Goal: Navigation & Orientation: Find specific page/section

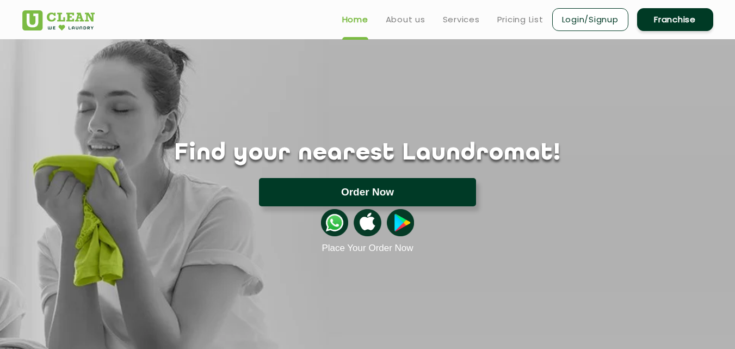
click at [386, 188] on button "Order Now" at bounding box center [367, 192] width 217 height 28
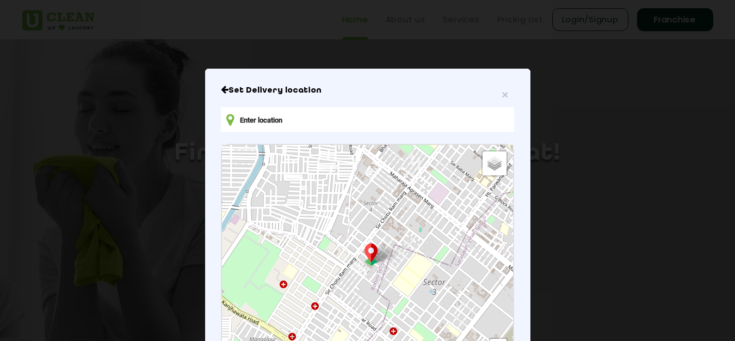
click at [221, 88] on icon "Close" at bounding box center [225, 89] width 8 height 9
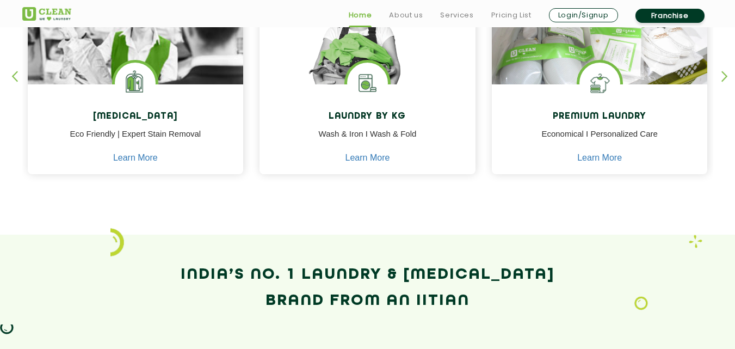
scroll to position [562, 0]
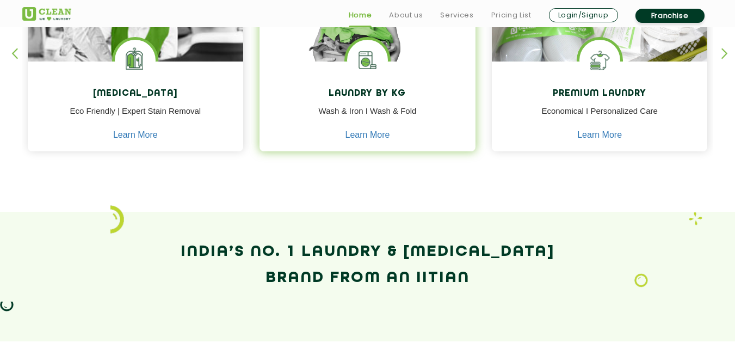
click at [373, 111] on p "Wash & Iron I Wash & Fold" at bounding box center [368, 117] width 200 height 24
click at [374, 133] on link "Learn More" at bounding box center [368, 135] width 45 height 10
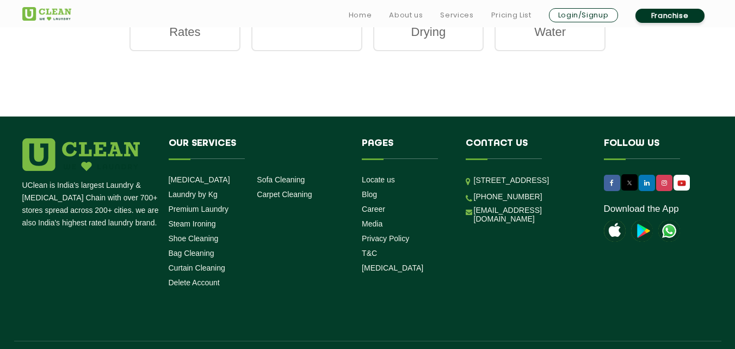
scroll to position [1861, 0]
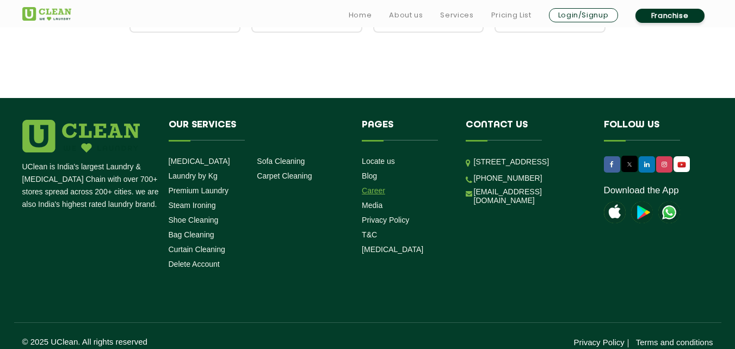
click at [371, 186] on link "Career" at bounding box center [373, 190] width 23 height 9
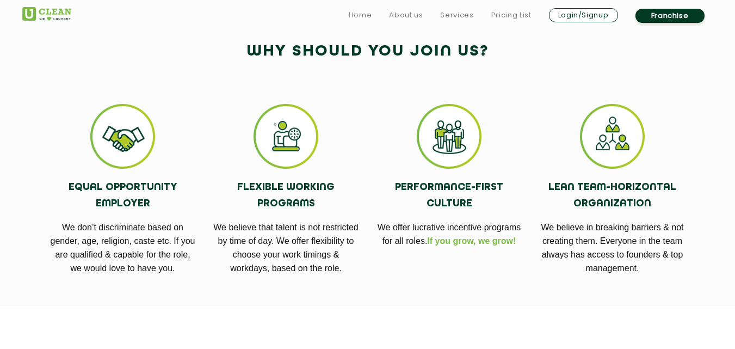
scroll to position [363, 0]
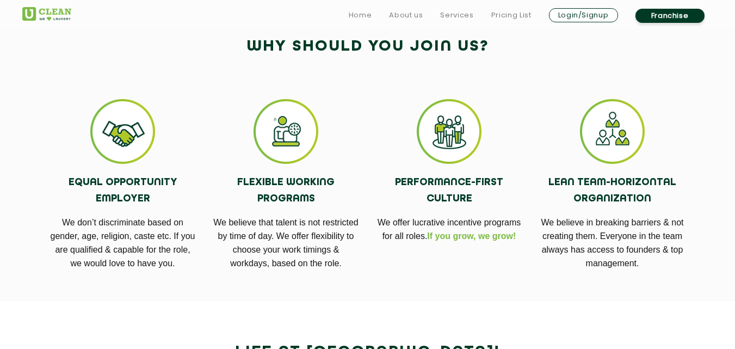
click at [285, 249] on p "We believe that talent is not restricted by time of day. We offer flexibility t…" at bounding box center [286, 242] width 147 height 54
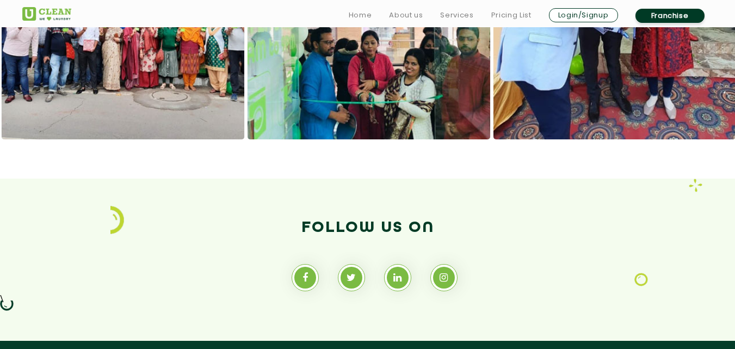
scroll to position [1108, 0]
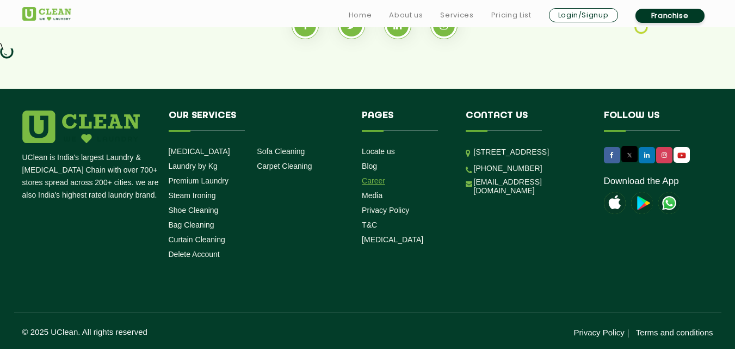
click at [372, 178] on link "Career" at bounding box center [373, 180] width 23 height 9
click at [375, 183] on link "Career" at bounding box center [373, 180] width 23 height 9
click at [373, 184] on link "Career" at bounding box center [373, 180] width 23 height 9
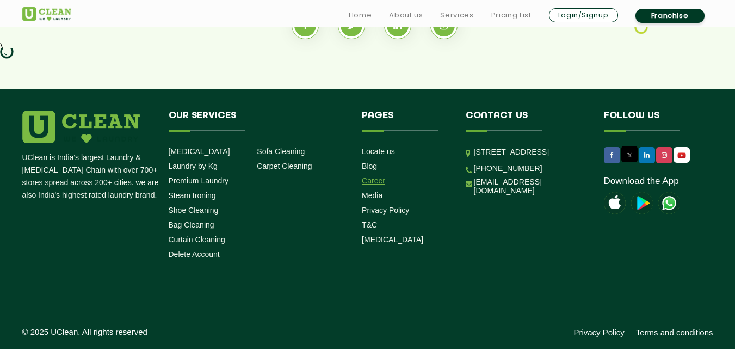
click at [373, 184] on link "Career" at bounding box center [373, 180] width 23 height 9
click at [372, 167] on link "Blog" at bounding box center [369, 166] width 15 height 9
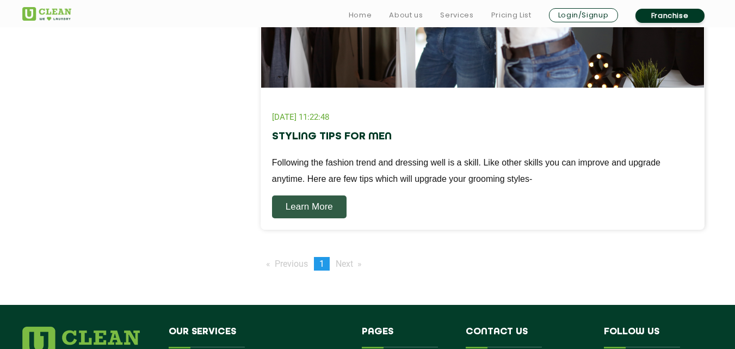
scroll to position [1645, 0]
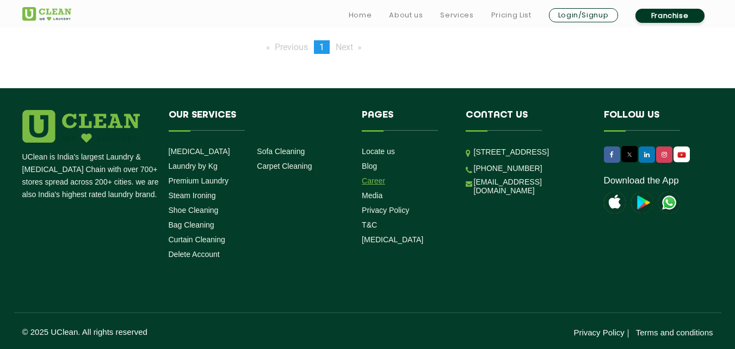
click at [375, 179] on link "Career" at bounding box center [373, 180] width 23 height 9
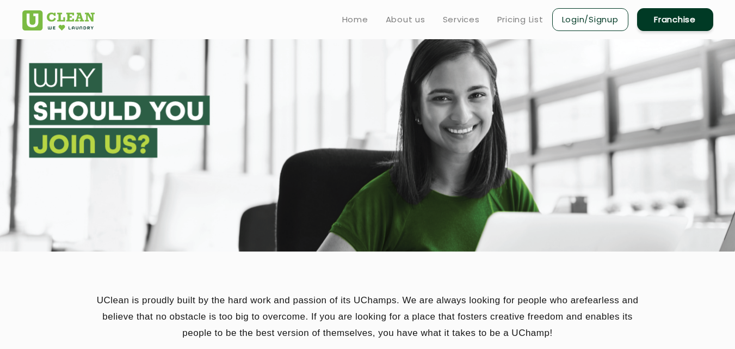
click at [375, 179] on section at bounding box center [367, 145] width 735 height 212
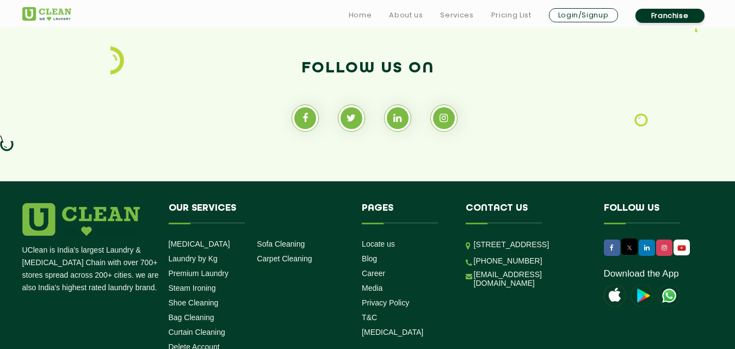
scroll to position [1108, 0]
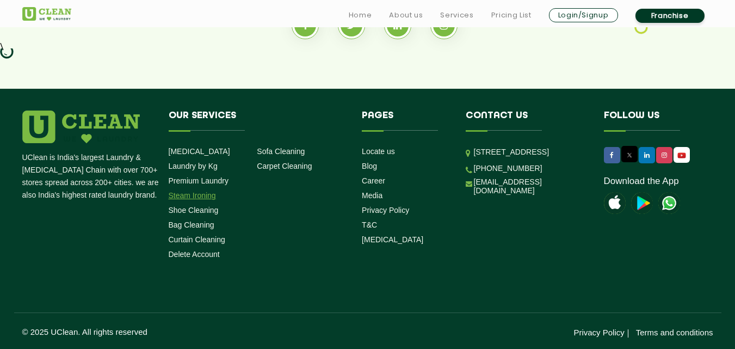
click at [200, 196] on link "Steam Ironing" at bounding box center [192, 195] width 47 height 9
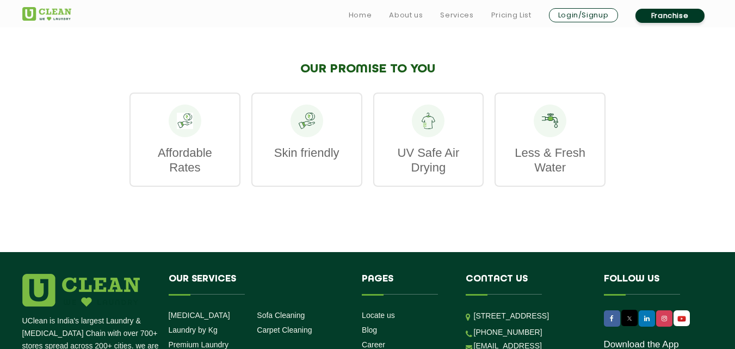
scroll to position [1617, 0]
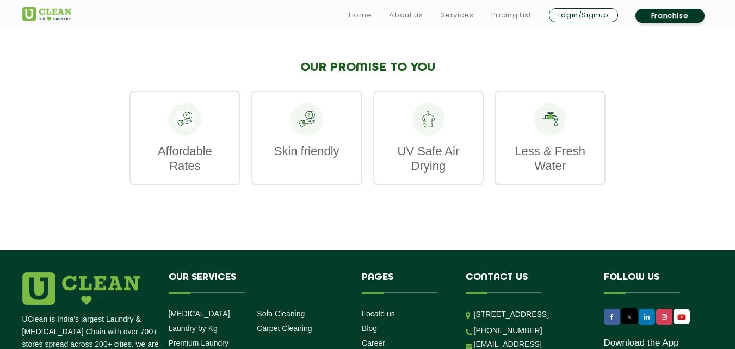
click at [308, 121] on div at bounding box center [307, 119] width 33 height 33
click at [430, 117] on icon at bounding box center [428, 119] width 16 height 16
